Goal: Transaction & Acquisition: Purchase product/service

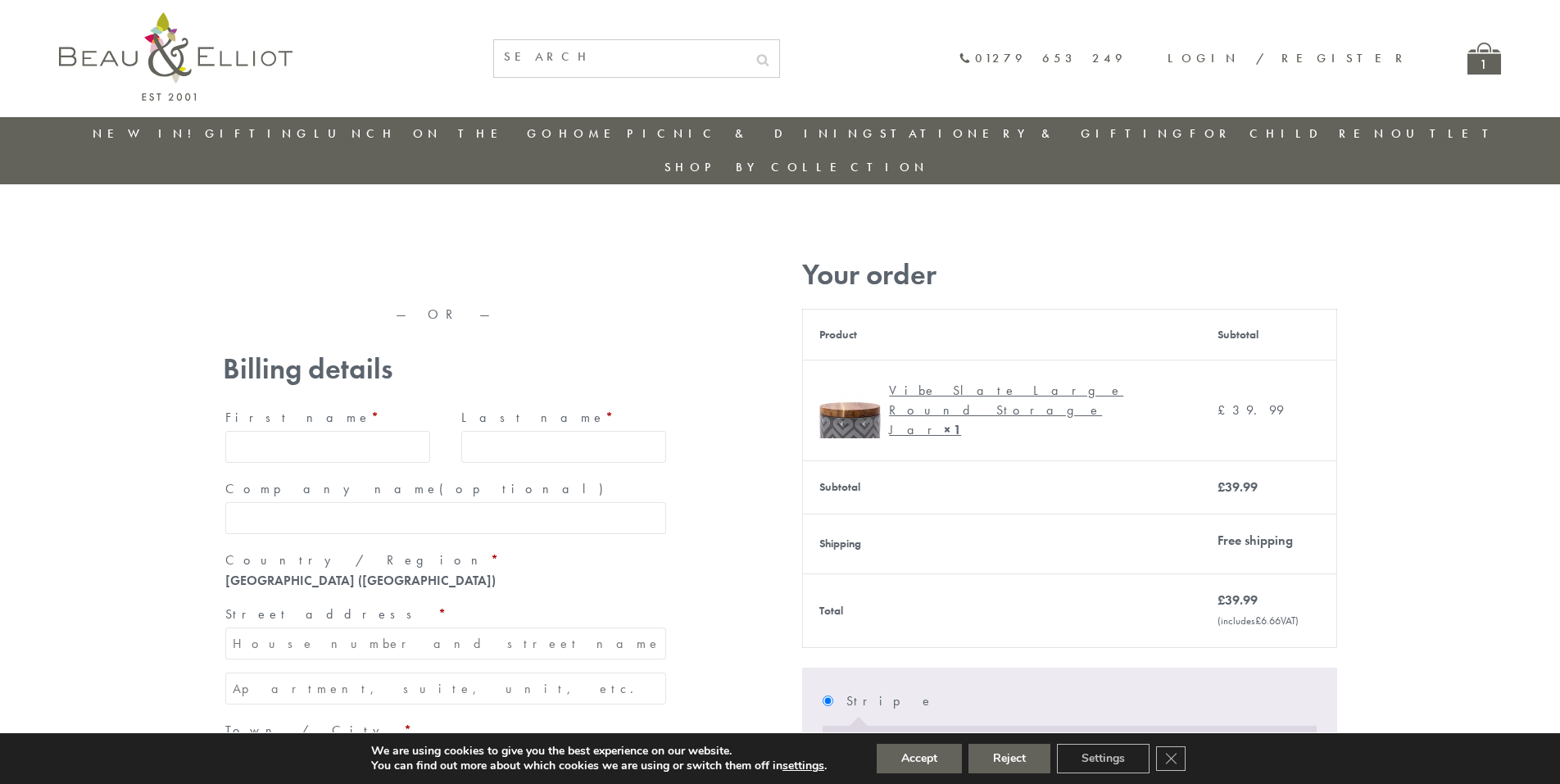
type input "maria33@yahoo.com"
type input "Maria"
type input "Williams"
type input "23, Scottsdale, Happytown"
type input "London"
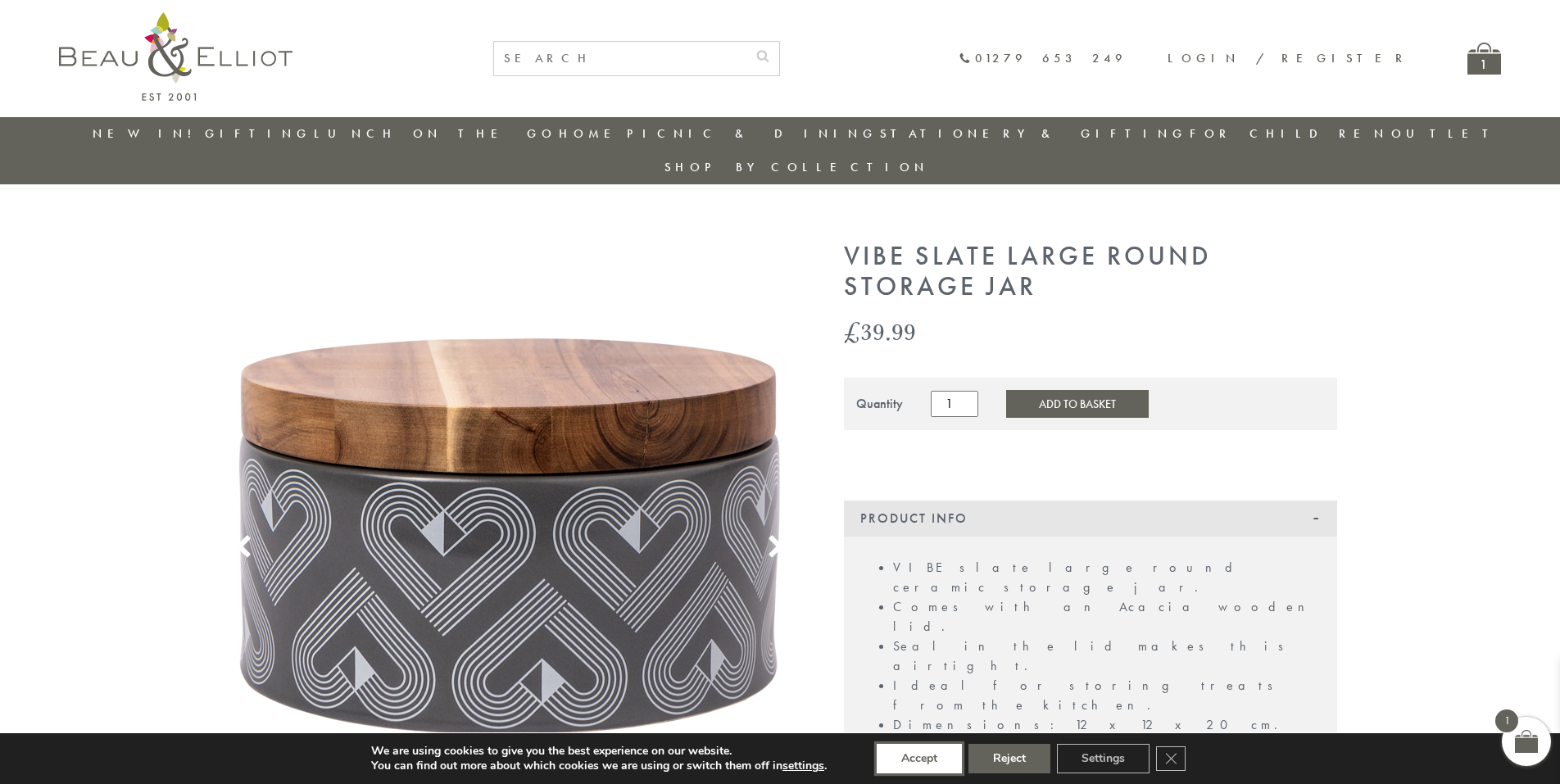
click at [920, 759] on button "Accept" at bounding box center [919, 758] width 85 height 30
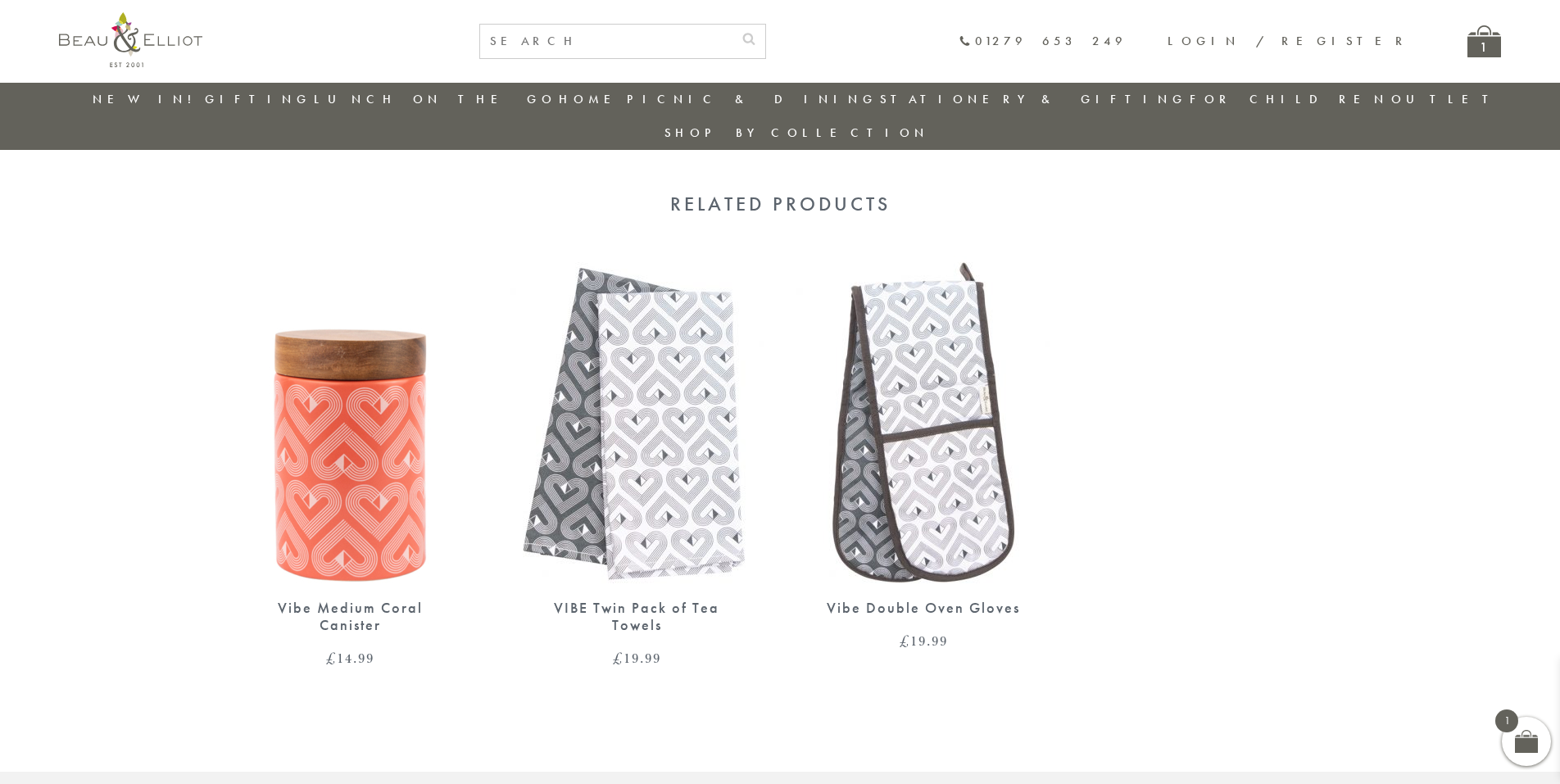
scroll to position [860, 0]
